Goal: Task Accomplishment & Management: Use online tool/utility

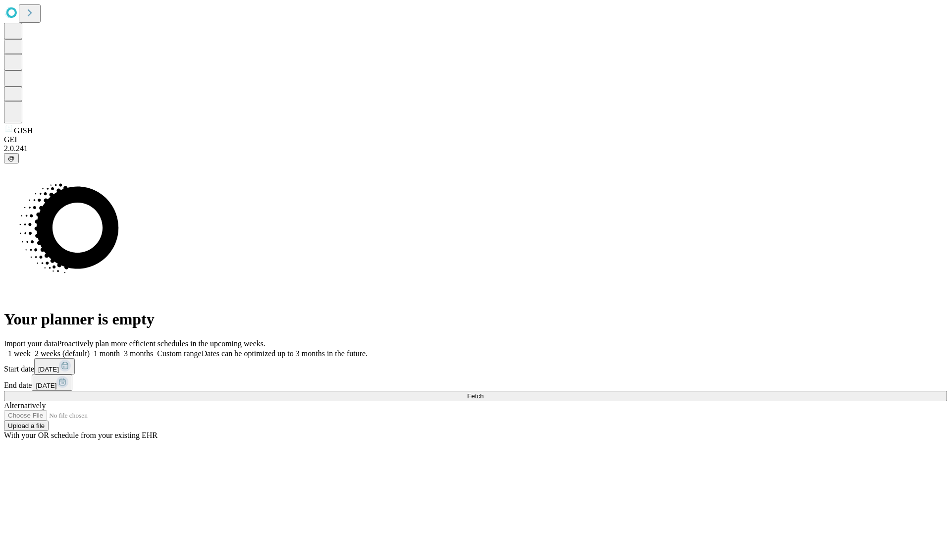
click at [484, 392] on span "Fetch" at bounding box center [475, 395] width 16 height 7
